Goal: Find specific page/section: Find specific page/section

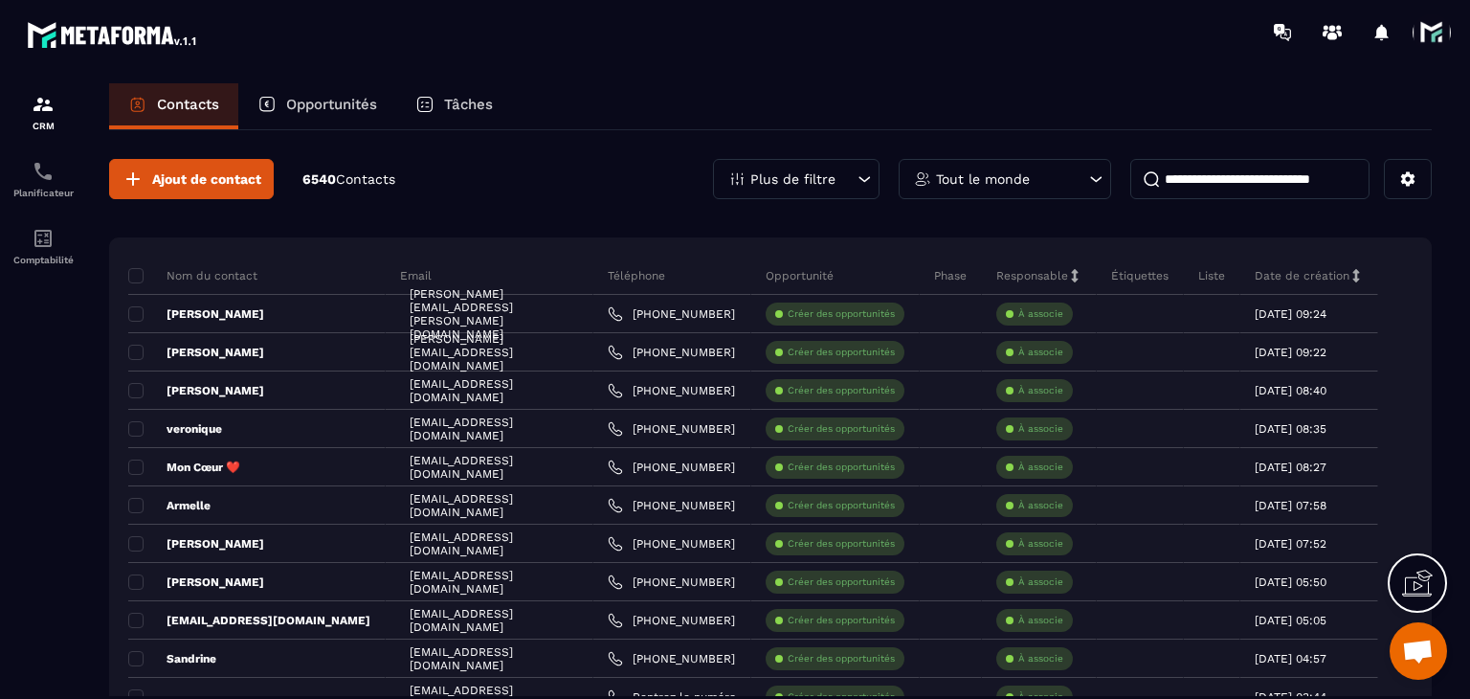
click at [1205, 198] on input at bounding box center [1249, 179] width 239 height 40
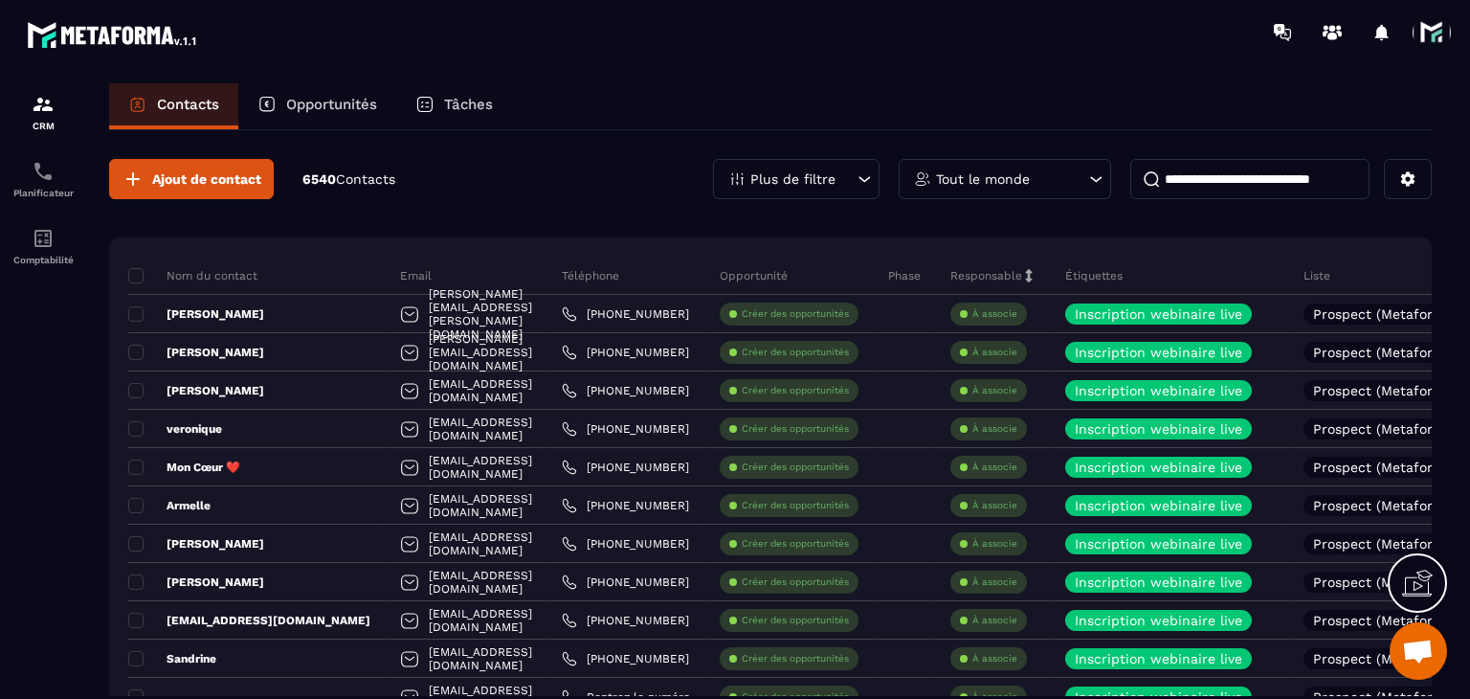
paste input "**********"
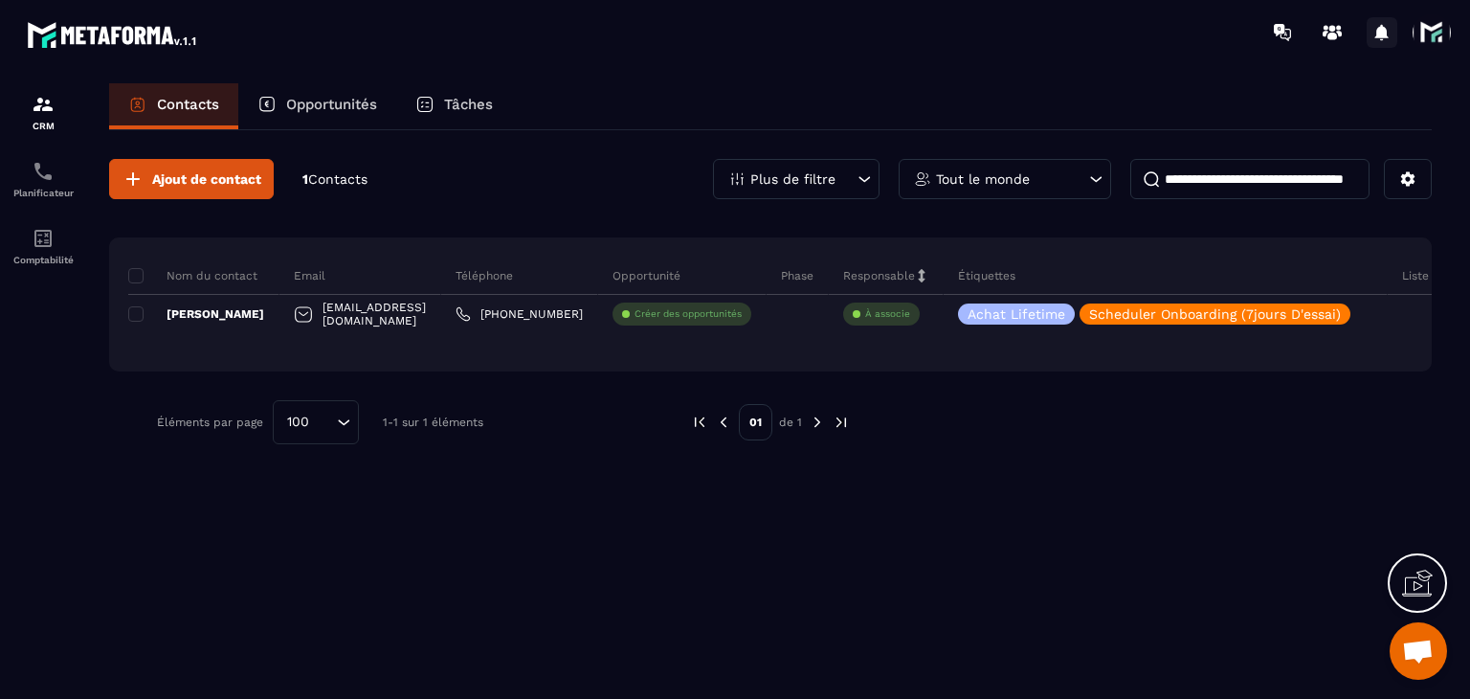
type input "**********"
